Goal: Task Accomplishment & Management: Complete application form

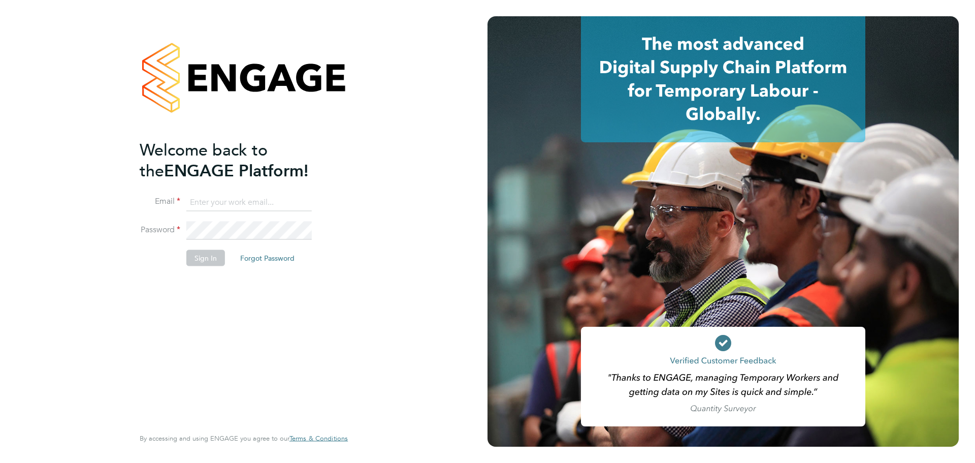
type input "[EMAIL_ADDRESS][DOMAIN_NAME]"
click at [200, 259] on button "Sign In" at bounding box center [205, 257] width 39 height 16
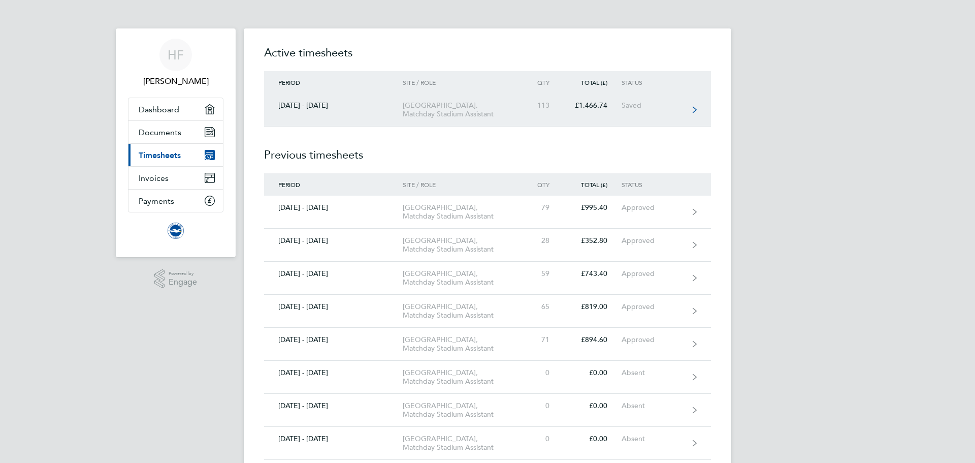
click at [519, 118] on link "01 - 30 Sept 2025 American Express Community Stadium, Matchday Stadium Assistan…" at bounding box center [487, 109] width 447 height 33
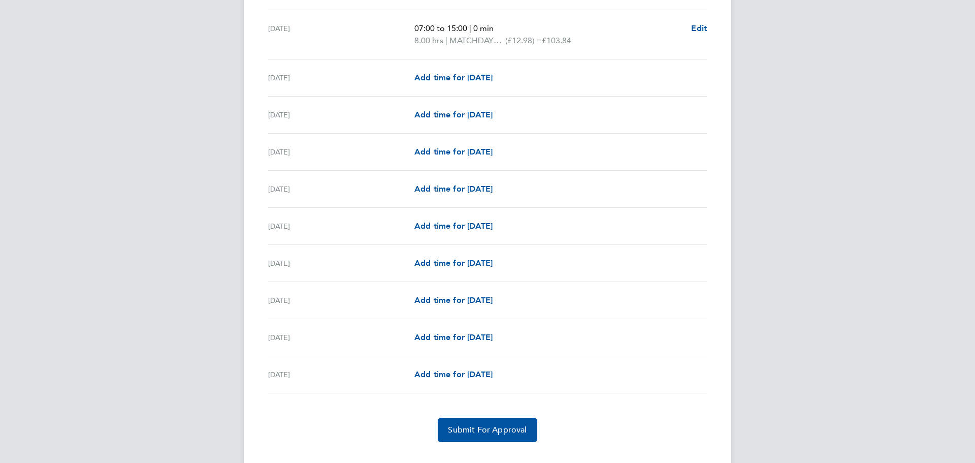
scroll to position [1181, 0]
click at [430, 261] on span "Add time for Sat 27 Sep" at bounding box center [453, 262] width 78 height 10
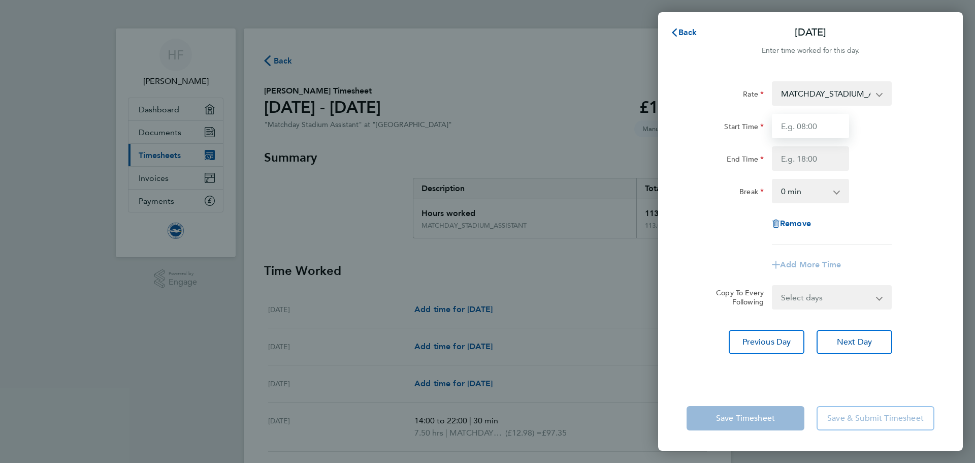
click at [799, 137] on input "Start Time" at bounding box center [810, 126] width 77 height 24
type input "06:00"
click at [804, 153] on input "End Time" at bounding box center [810, 158] width 77 height 24
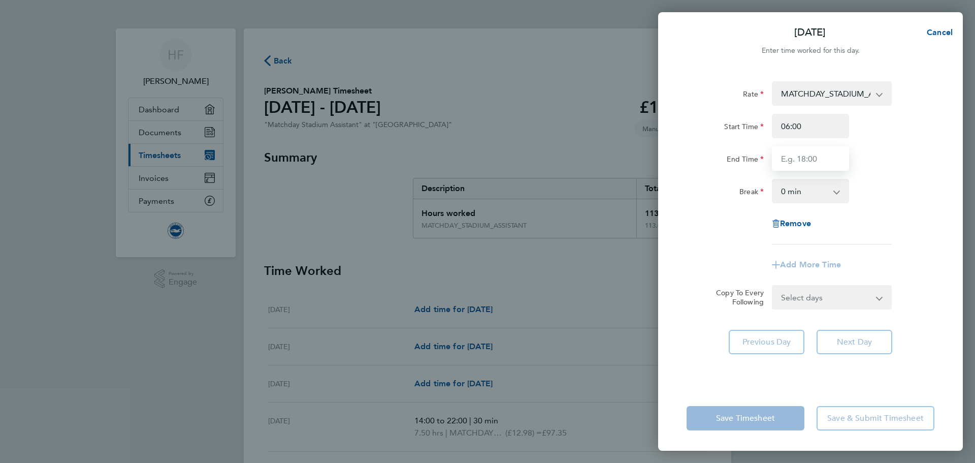
type input "14:00"
click at [812, 189] on select "0 min 15 min 30 min 45 min 60 min 75 min 90 min" at bounding box center [804, 191] width 63 height 22
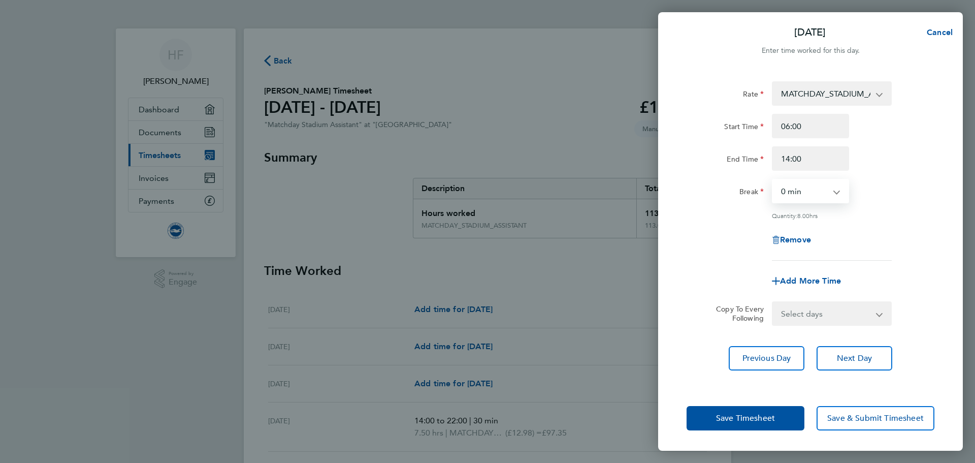
select select "30"
click at [773, 180] on select "0 min 15 min 30 min 45 min 60 min 75 min 90 min" at bounding box center [804, 191] width 63 height 22
click at [756, 411] on button "Save Timesheet" at bounding box center [746, 418] width 118 height 24
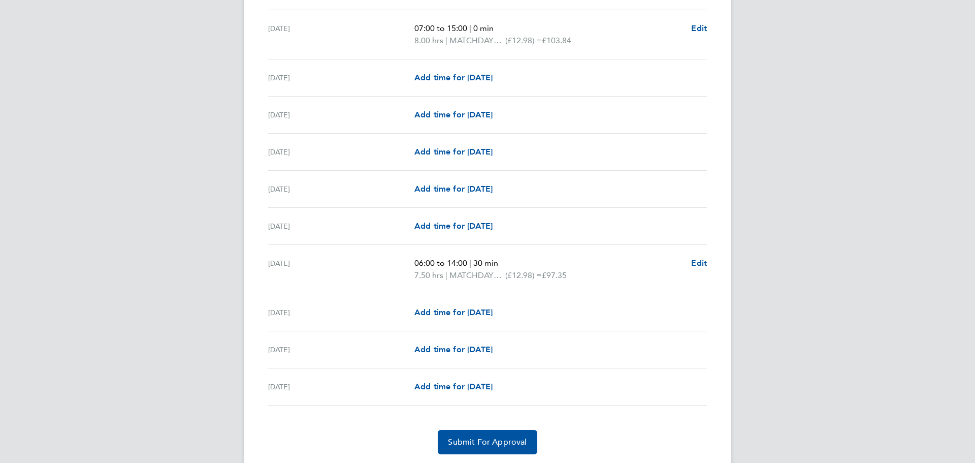
scroll to position [1213, 0]
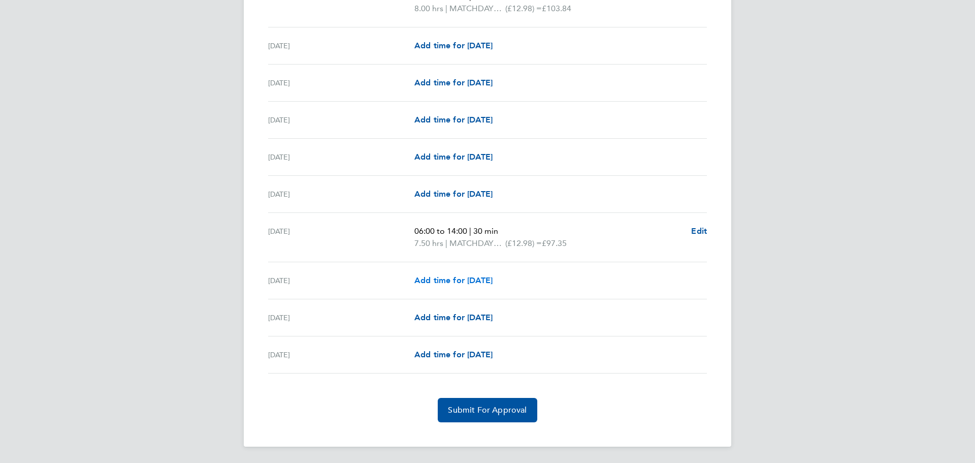
click at [475, 279] on span "Add time for Sun 28 Sep" at bounding box center [453, 280] width 78 height 10
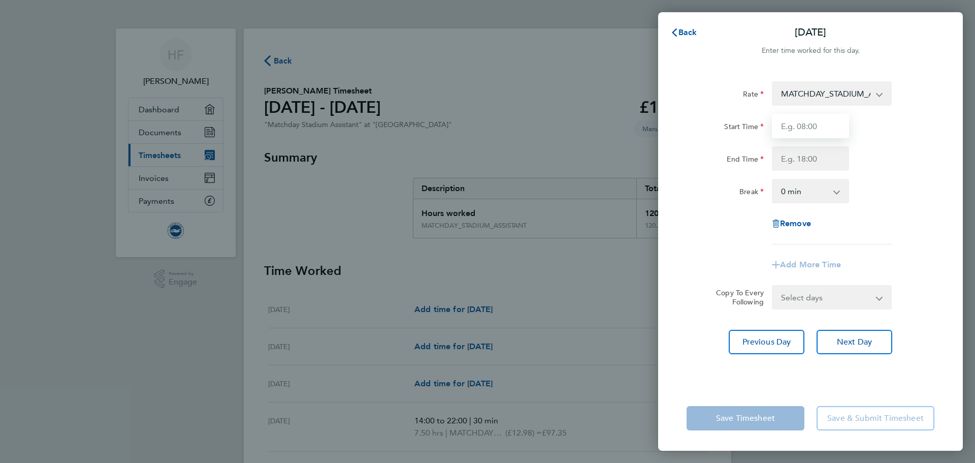
click at [812, 115] on input "Start Time" at bounding box center [810, 126] width 77 height 24
type input "07:00"
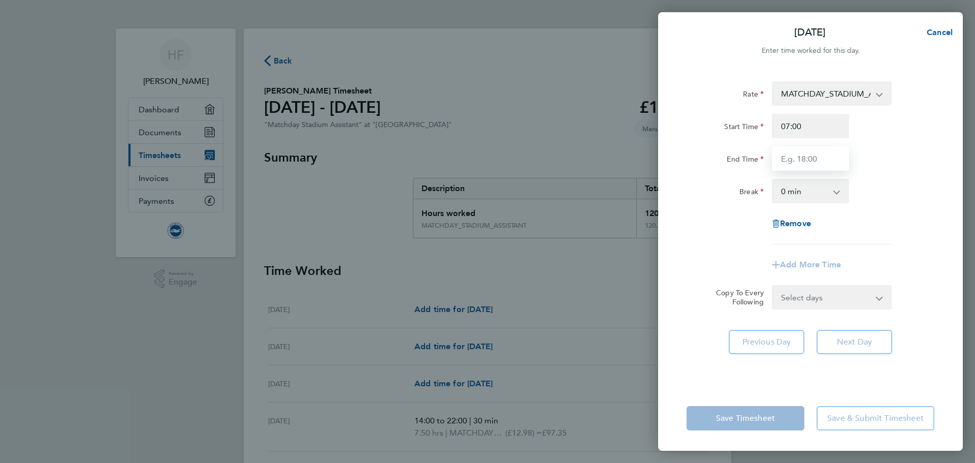
click at [802, 160] on input "End Time" at bounding box center [810, 158] width 77 height 24
type input "15:00"
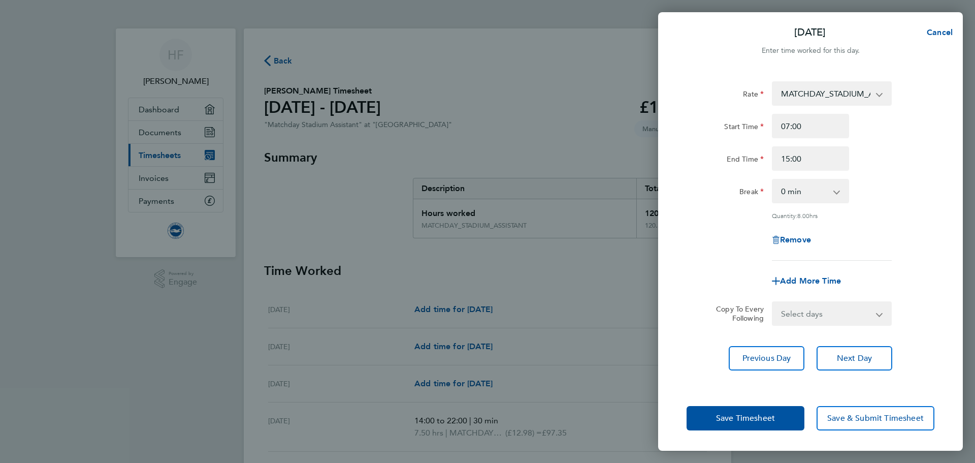
click at [818, 177] on div "Rate MATCHDAY_STADIUM_ASSISTANT - 12.98 Start Time 07:00 End Time 15:00 Break 0…" at bounding box center [811, 170] width 248 height 179
click at [805, 202] on select "0 min 15 min 30 min 45 min 60 min 75 min 90 min" at bounding box center [804, 191] width 63 height 22
select select "30"
click at [773, 180] on select "0 min 15 min 30 min 45 min 60 min 75 min 90 min" at bounding box center [804, 191] width 63 height 22
click at [757, 247] on div "Remove" at bounding box center [811, 240] width 256 height 24
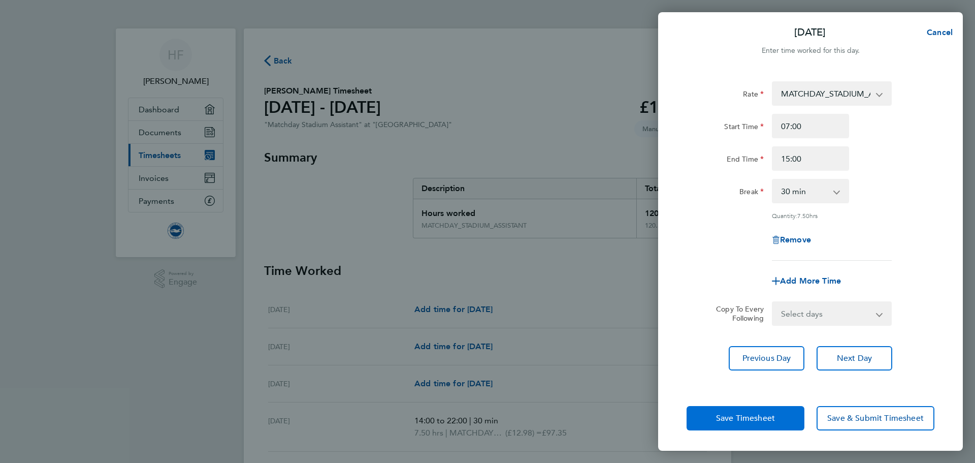
click at [735, 424] on button "Save Timesheet" at bounding box center [746, 418] width 118 height 24
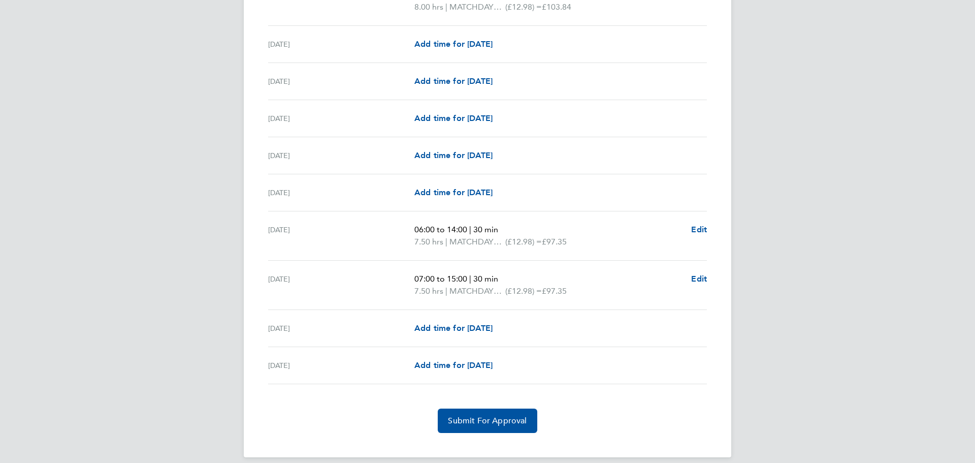
scroll to position [1225, 0]
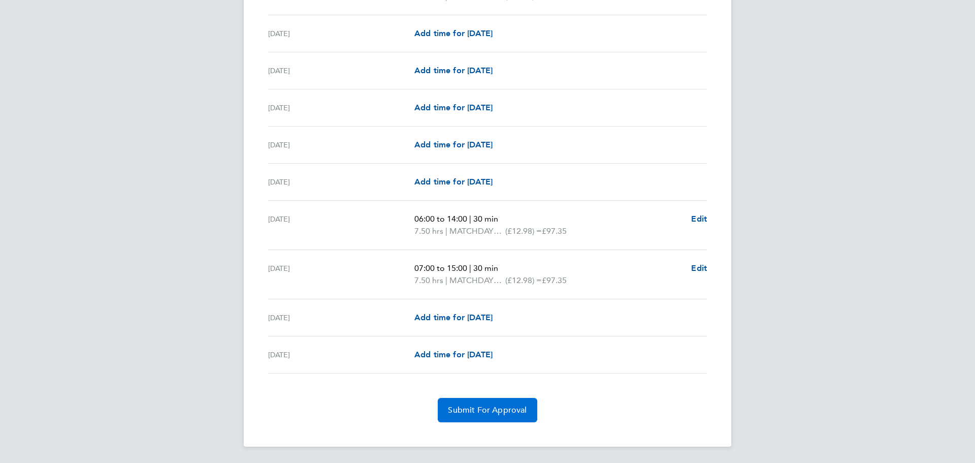
click at [458, 403] on button "Submit For Approval" at bounding box center [487, 410] width 99 height 24
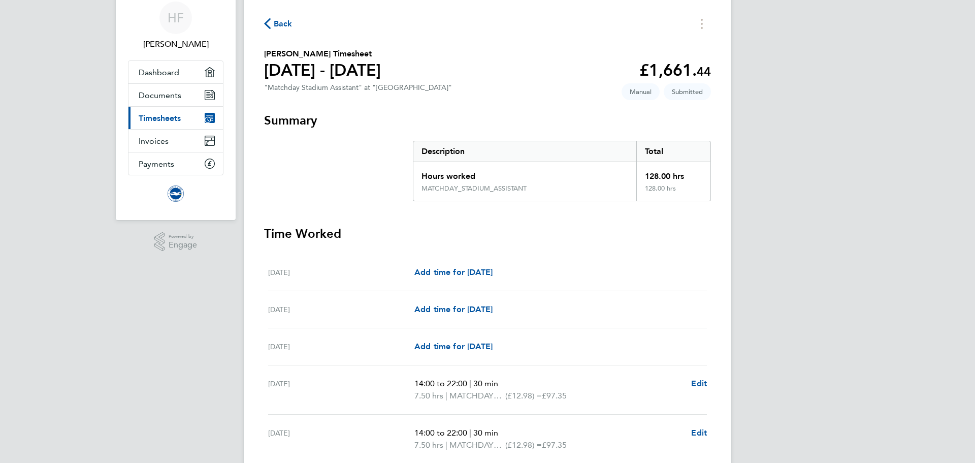
scroll to position [0, 0]
